Goal: Task Accomplishment & Management: Manage account settings

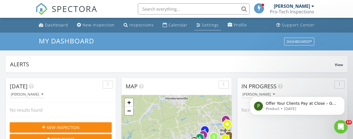
click at [212, 24] on div "Settings" at bounding box center [210, 24] width 17 height 5
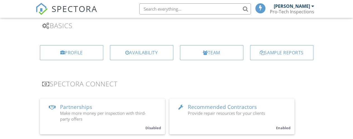
scroll to position [41, 0]
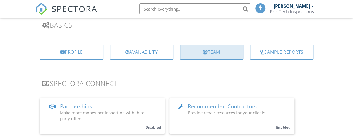
click at [198, 57] on div "Team" at bounding box center [211, 52] width 63 height 15
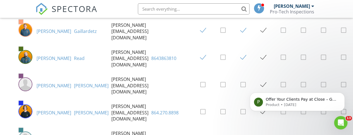
scroll to position [263, 18]
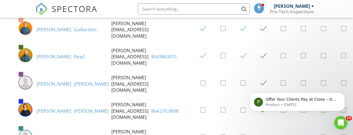
click at [231, 97] on td at bounding box center [241, 110] width 20 height 27
click at [240, 107] on label at bounding box center [245, 110] width 10 height 7
click at [240, 109] on input "checkbox" at bounding box center [242, 111] width 4 height 4
checkbox input "true"
click at [343, 94] on icon "Dismiss notification" at bounding box center [342, 94] width 3 height 3
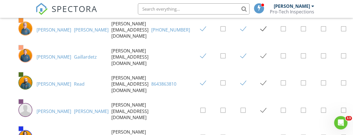
scroll to position [236, 18]
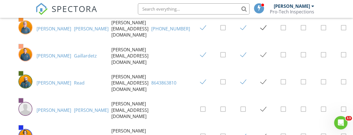
click at [280, 133] on label at bounding box center [285, 136] width 10 height 7
click at [280, 135] on input "checkbox" at bounding box center [282, 137] width 4 height 4
checkbox input "true"
click at [294, 123] on td at bounding box center [301, 136] width 20 height 27
click at [300, 133] on label at bounding box center [305, 136] width 10 height 7
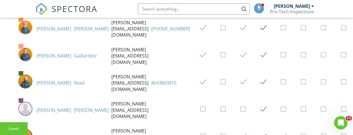
click at [300, 135] on input "checkbox" at bounding box center [302, 137] width 4 height 4
checkbox input "true"
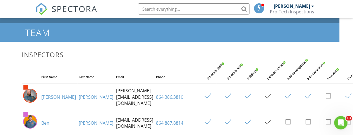
scroll to position [0, 14]
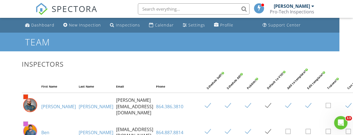
click at [297, 6] on div "[PERSON_NAME]" at bounding box center [291, 6] width 36 height 6
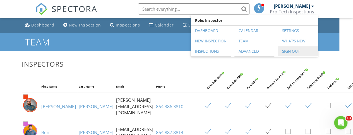
click at [289, 50] on link "Sign Out" at bounding box center [297, 51] width 34 height 10
